Goal: Information Seeking & Learning: Understand process/instructions

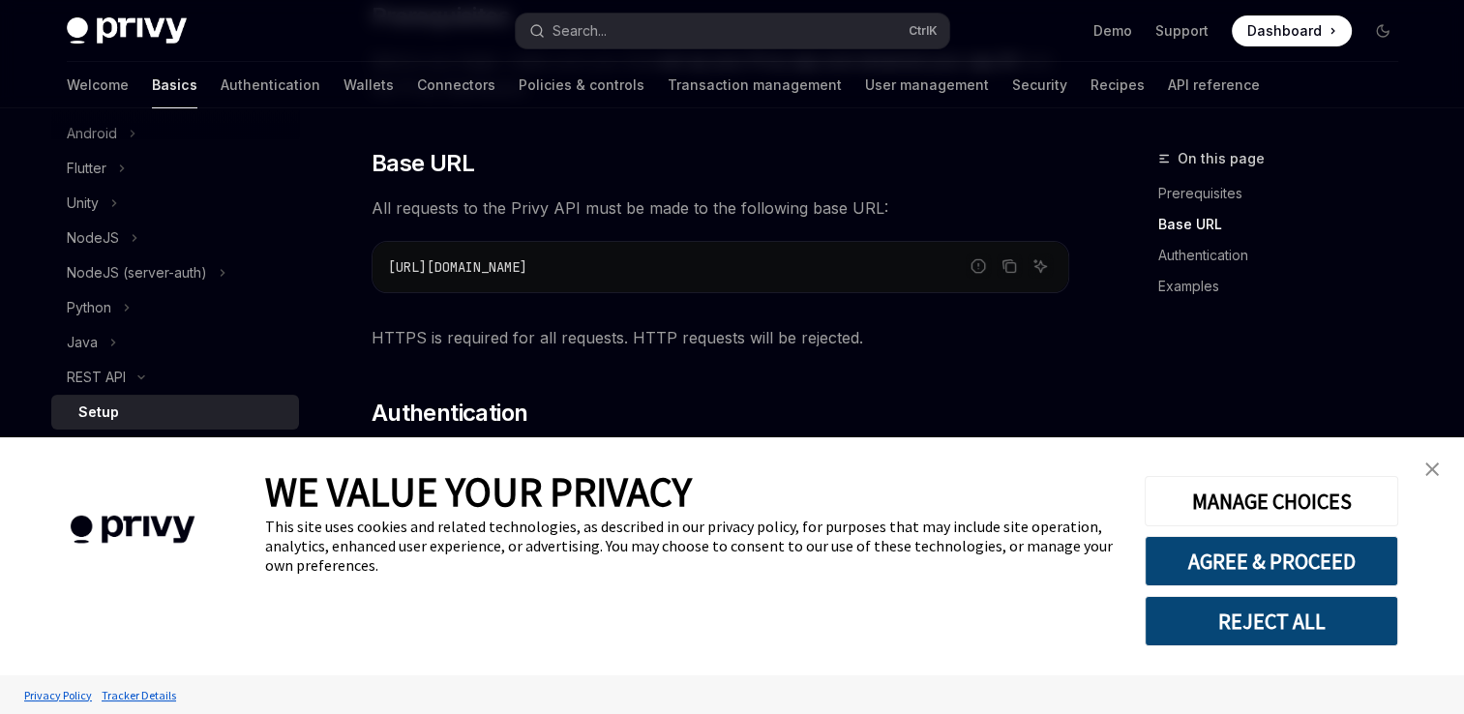
scroll to position [290, 0]
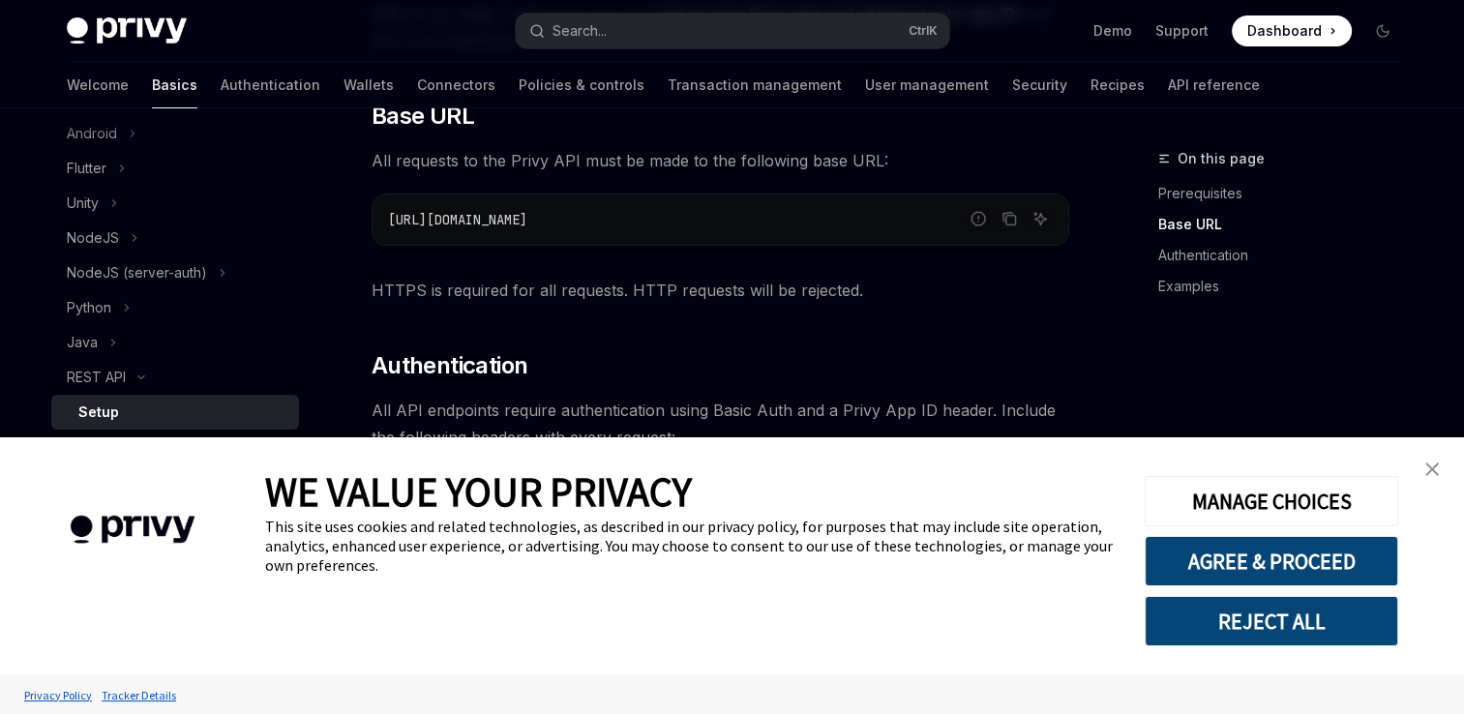
click at [1432, 472] on img "close banner" at bounding box center [1432, 469] width 14 height 14
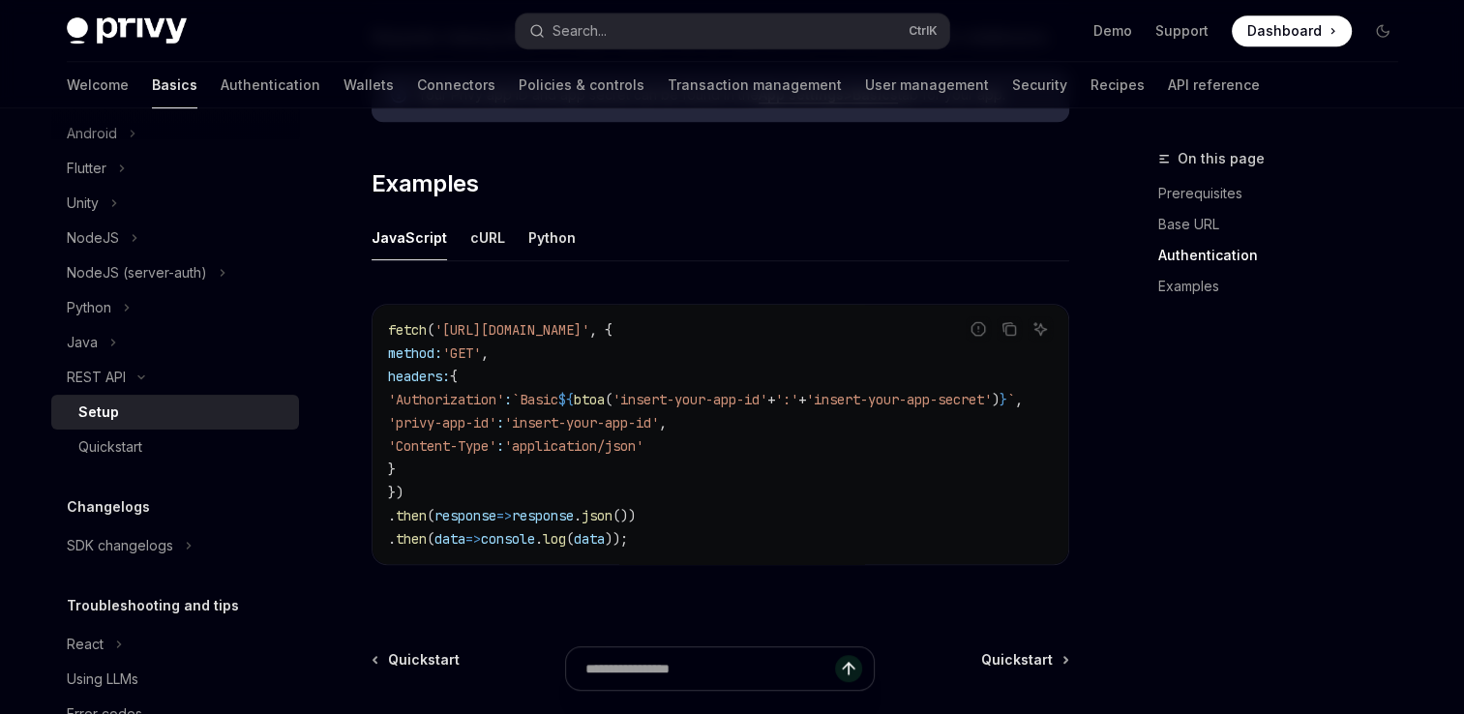
scroll to position [968, 0]
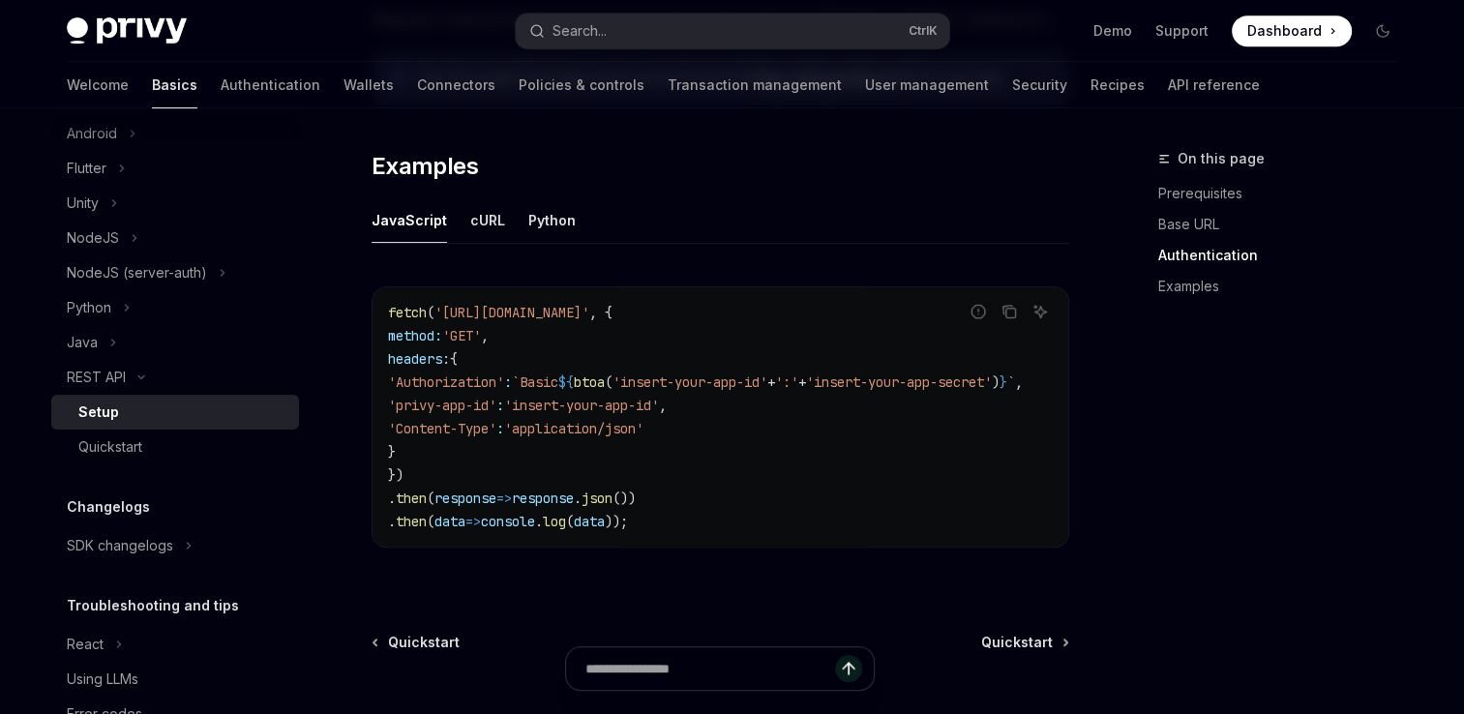
drag, startPoint x: 709, startPoint y: 396, endPoint x: 547, endPoint y: 412, distance: 163.4
click at [547, 412] on span "'insert-your-app-id'" at bounding box center [581, 405] width 155 height 17
drag, startPoint x: 700, startPoint y: 425, endPoint x: 710, endPoint y: 426, distance: 9.7
click at [710, 426] on code "fetch ( '[URL][DOMAIN_NAME]' , { method: 'GET' , headers: { 'Authorization' : `…" at bounding box center [728, 417] width 681 height 232
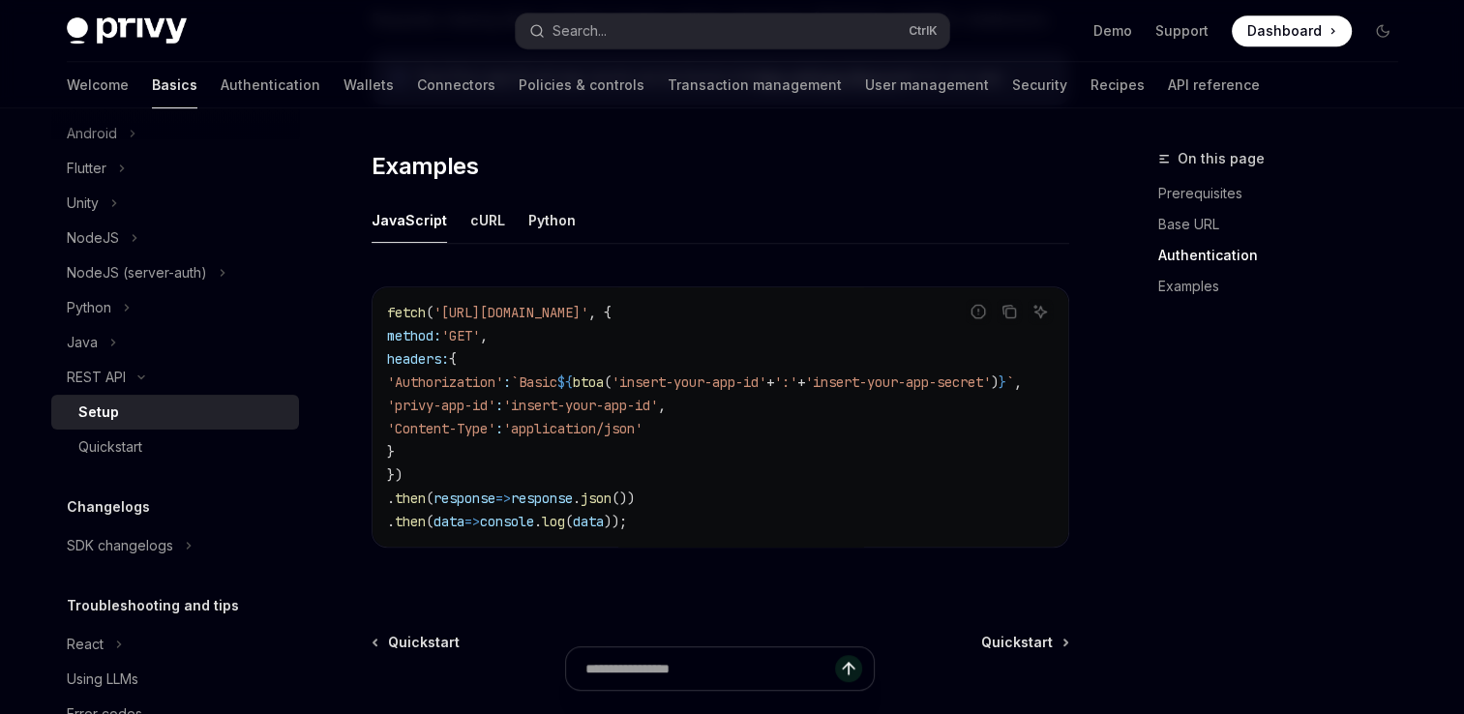
drag, startPoint x: 755, startPoint y: 538, endPoint x: 552, endPoint y: 536, distance: 202.2
click at [552, 536] on div "fetch ( '[URL][DOMAIN_NAME]' , { method: 'GET' , headers: { 'Authorization' : `…" at bounding box center [720, 416] width 696 height 259
drag, startPoint x: 571, startPoint y: 544, endPoint x: 522, endPoint y: 544, distance: 48.4
click at [315, 504] on div "Get started About Privy Create an account Choose your platform Configuring Priv…" at bounding box center [732, 16] width 1424 height 1750
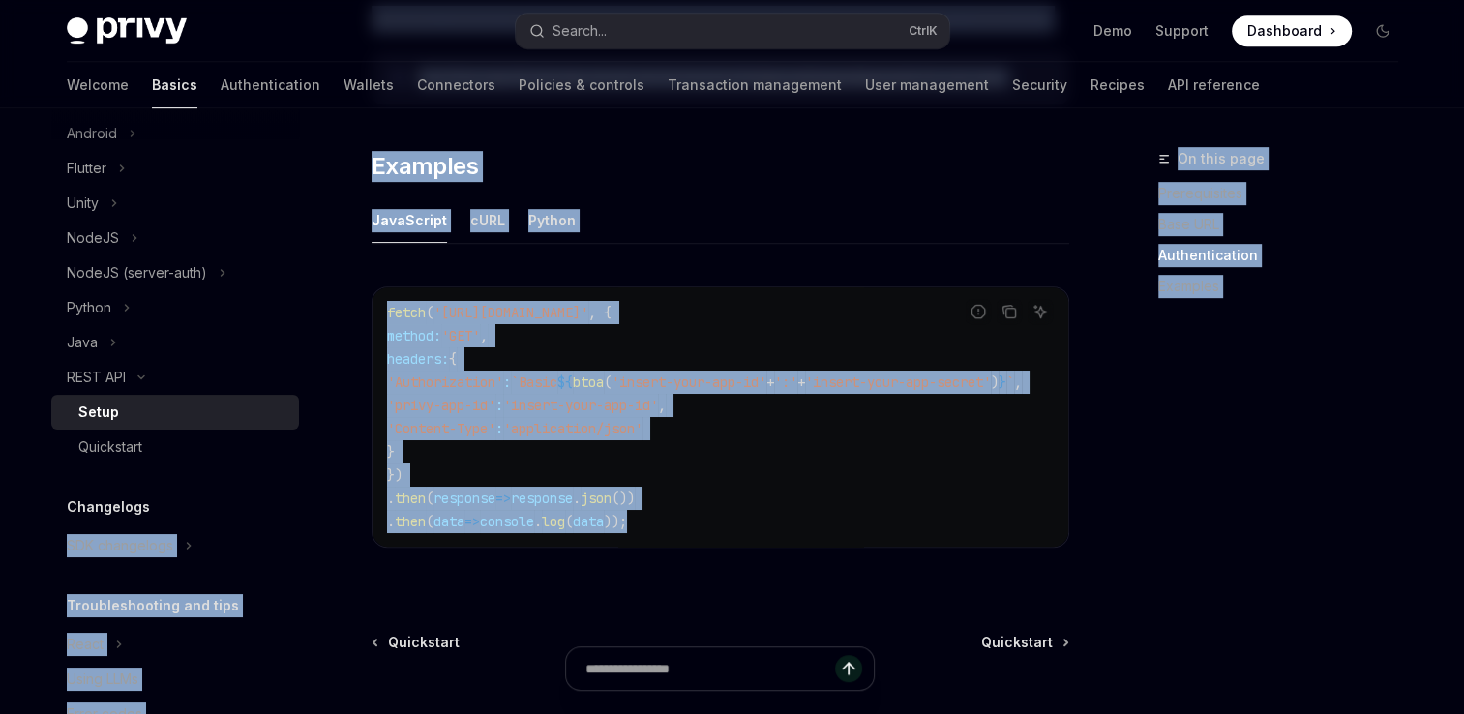
click at [613, 532] on div "fetch ( '[URL][DOMAIN_NAME]' , { method: 'GET' , headers: { 'Authorization' : `…" at bounding box center [720, 416] width 696 height 259
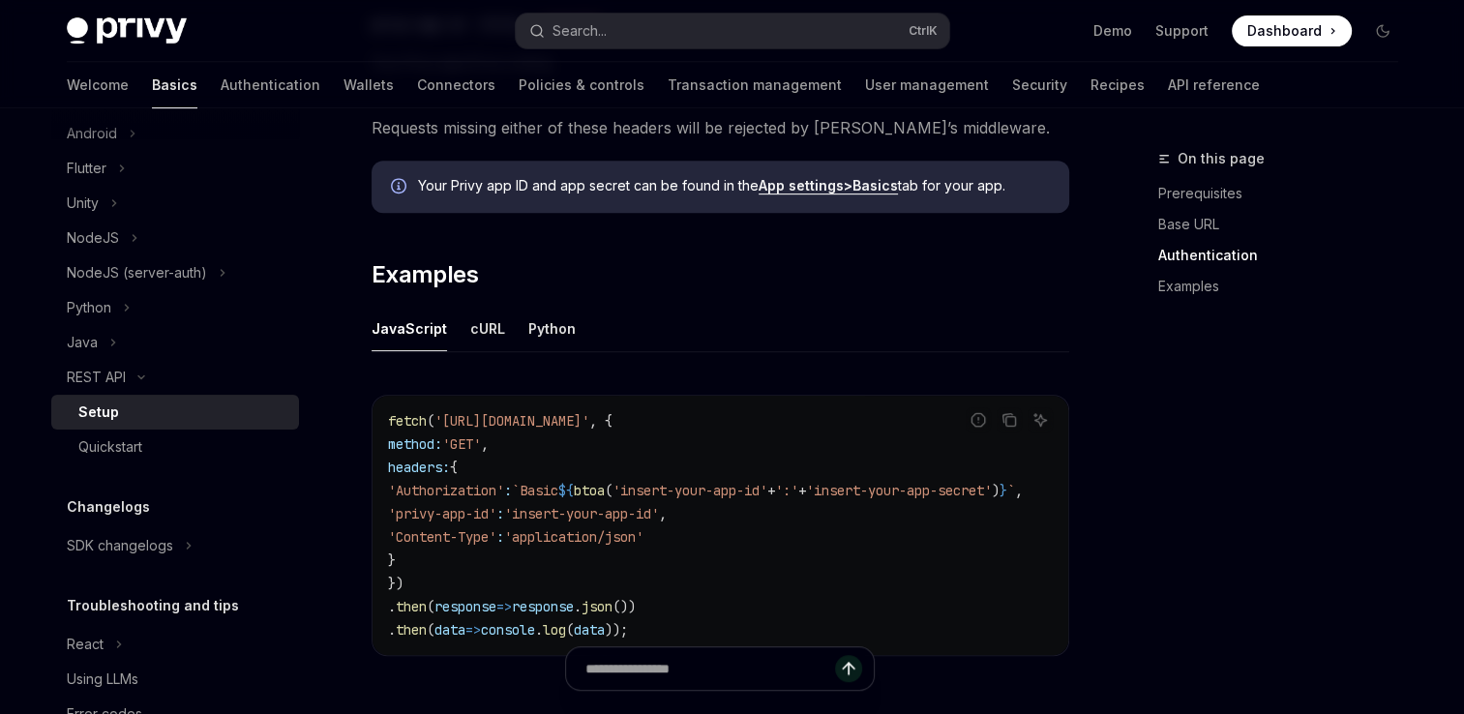
scroll to position [240, 0]
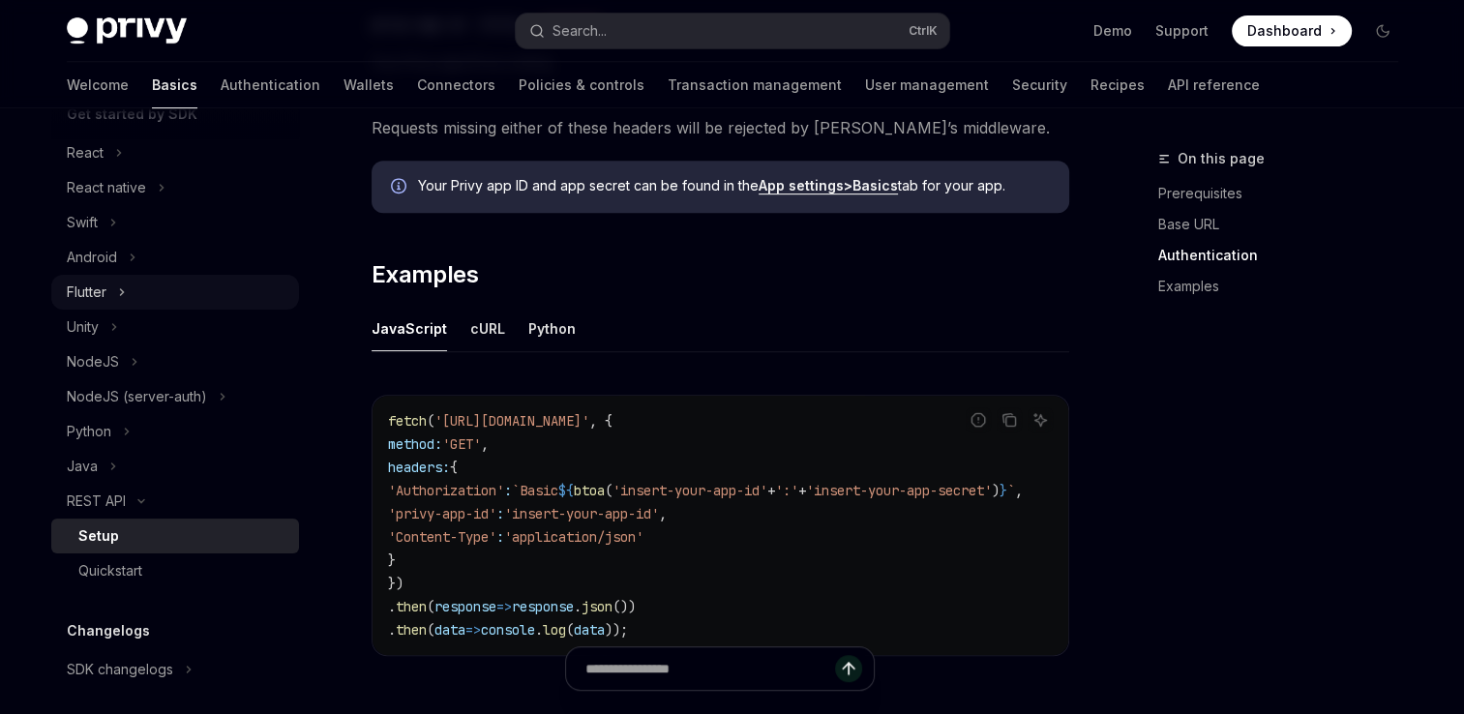
click at [89, 300] on div "Flutter" at bounding box center [87, 292] width 40 height 23
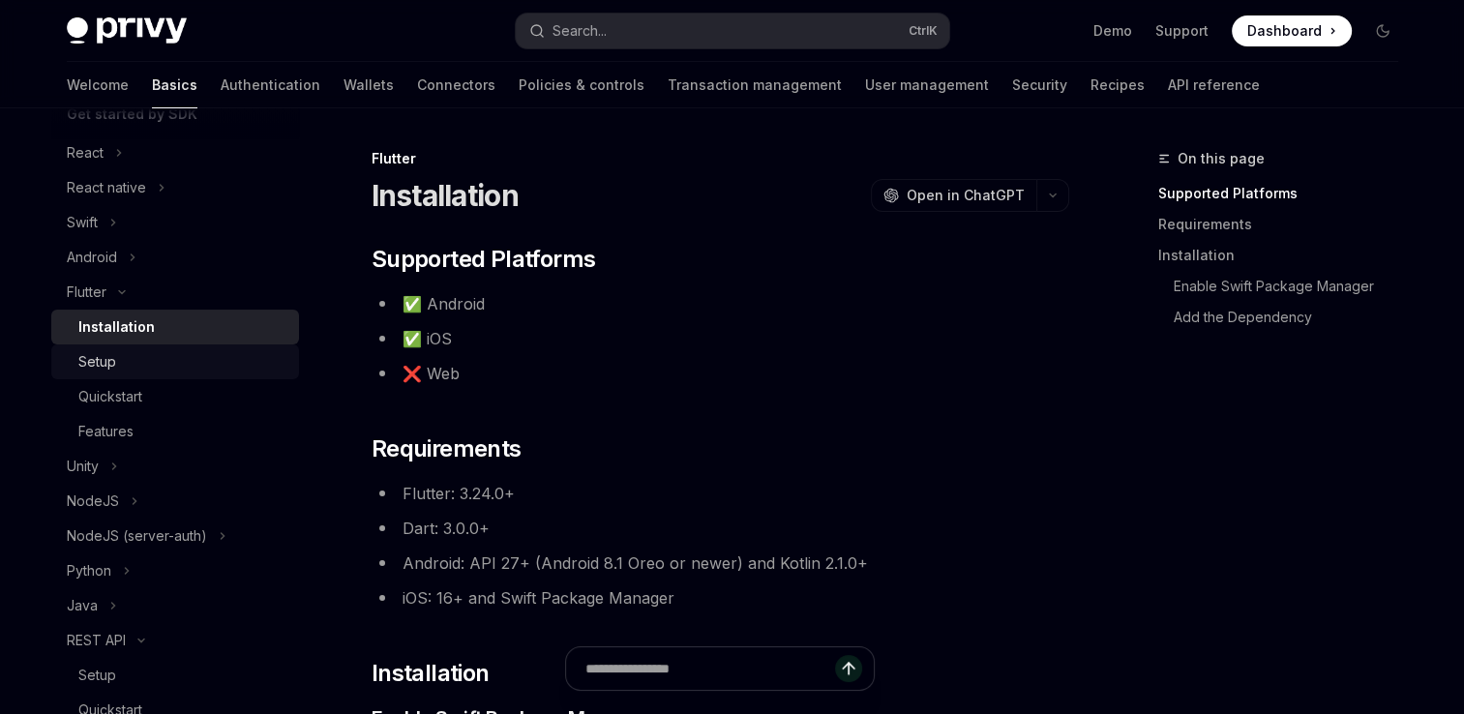
click at [104, 361] on div "Setup" at bounding box center [97, 361] width 38 height 23
type textarea "*"
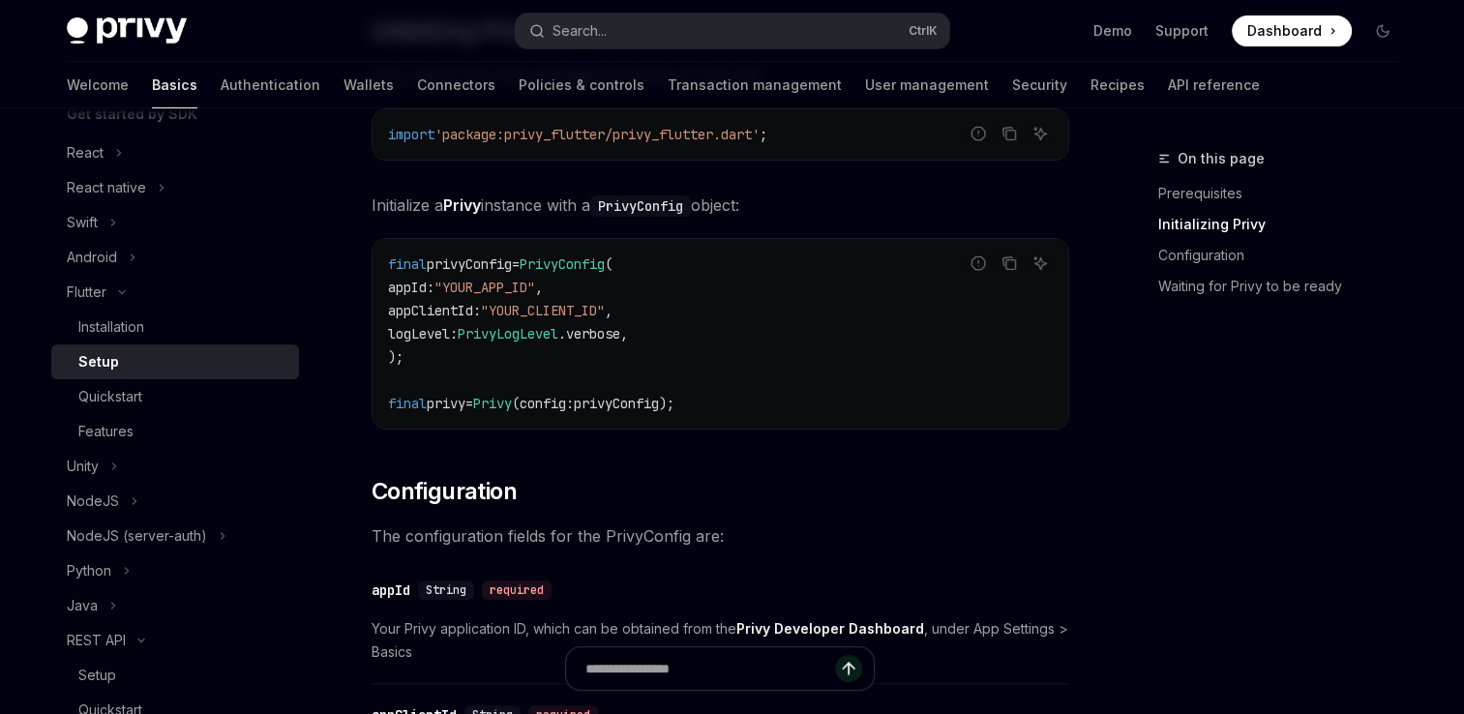
scroll to position [484, 0]
